Goal: Complete application form

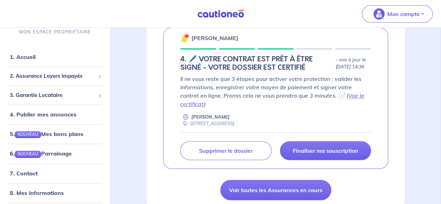
scroll to position [146, 0]
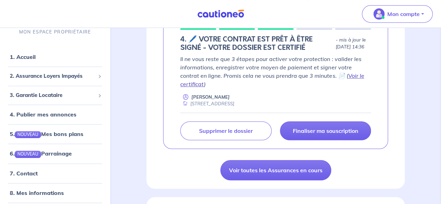
click at [338, 75] on link "Voir le certificat" at bounding box center [272, 79] width 184 height 15
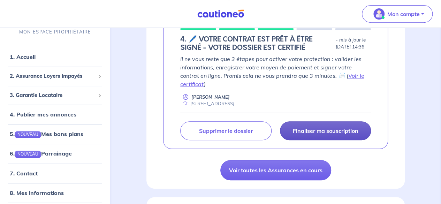
click at [342, 131] on p "Finaliser ma souscription" at bounding box center [326, 130] width 66 height 7
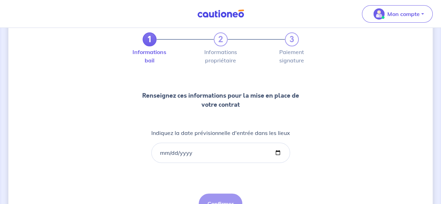
scroll to position [45, 0]
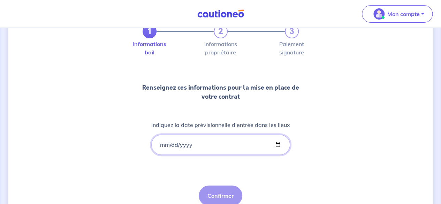
click at [167, 141] on input "Indiquez la date prévisionnelle d'entrée dans les lieux" at bounding box center [220, 145] width 139 height 20
click at [273, 145] on input "Indiquez la date prévisionnelle d'entrée dans les lieux" at bounding box center [220, 145] width 139 height 20
click at [276, 145] on input "Indiquez la date prévisionnelle d'entrée dans les lieux" at bounding box center [220, 145] width 139 height 20
type input "[DATE]"
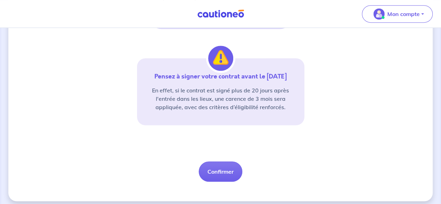
scroll to position [174, 0]
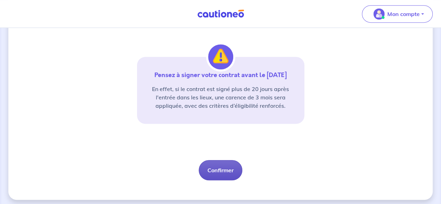
click at [227, 172] on button "Confirmer" at bounding box center [221, 170] width 44 height 20
select select "FR"
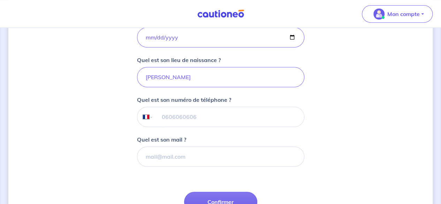
scroll to position [162, 0]
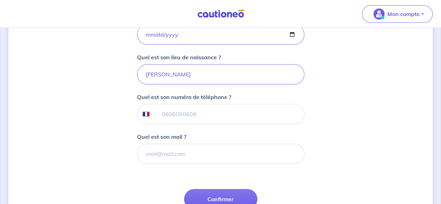
click at [233, 111] on input "tel" at bounding box center [228, 114] width 151 height 20
type input "06 10 78 02 69"
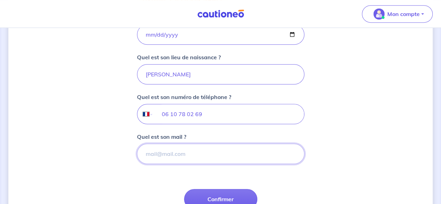
click at [251, 156] on input "Quel est son mail ?" at bounding box center [220, 154] width 167 height 20
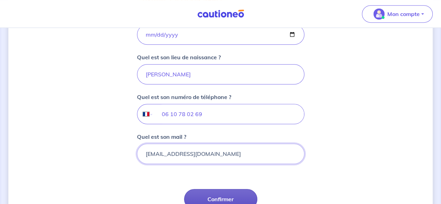
type input "[EMAIL_ADDRESS][DOMAIN_NAME]"
click at [229, 198] on button "Confirmer" at bounding box center [220, 199] width 73 height 20
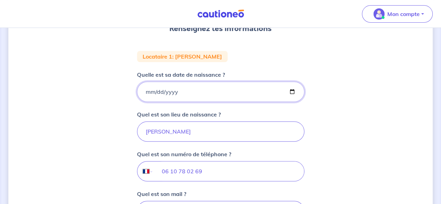
scroll to position [106, 0]
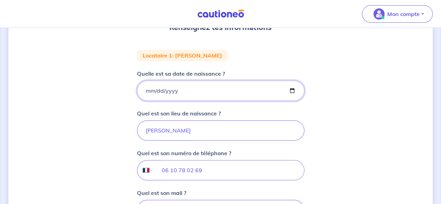
click at [217, 92] on input "[DATE]" at bounding box center [220, 91] width 167 height 20
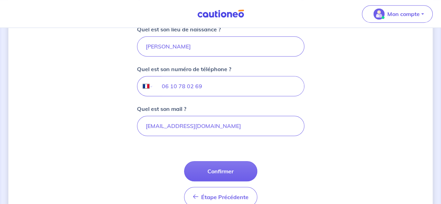
scroll to position [220, 0]
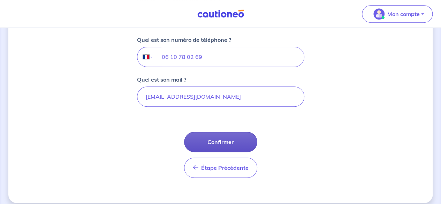
click at [225, 142] on button "Confirmer" at bounding box center [220, 142] width 73 height 20
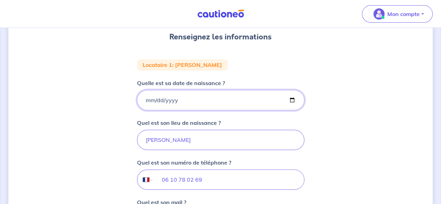
scroll to position [95, 0]
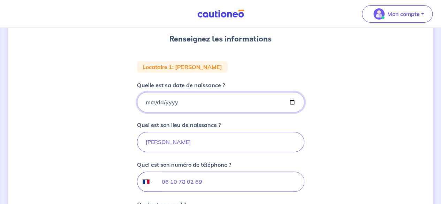
click at [227, 104] on input "[DATE]" at bounding box center [220, 102] width 167 height 20
click at [151, 103] on input "[DATE]" at bounding box center [220, 102] width 167 height 20
click at [188, 104] on input "[DATE]" at bounding box center [220, 102] width 167 height 20
click at [199, 141] on input "[PERSON_NAME]" at bounding box center [220, 142] width 167 height 20
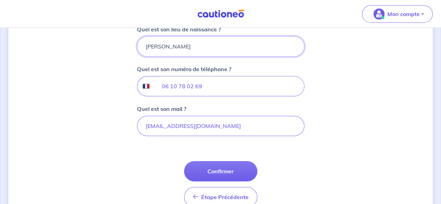
scroll to position [198, 0]
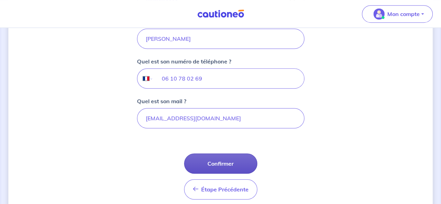
click at [235, 163] on button "Confirmer" at bounding box center [220, 163] width 73 height 20
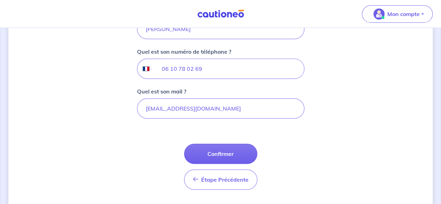
scroll to position [225, 0]
